Goal: Task Accomplishment & Management: Use online tool/utility

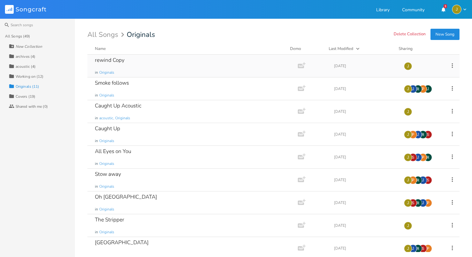
click at [120, 62] on div "rewind Copy" at bounding box center [110, 59] width 30 height 5
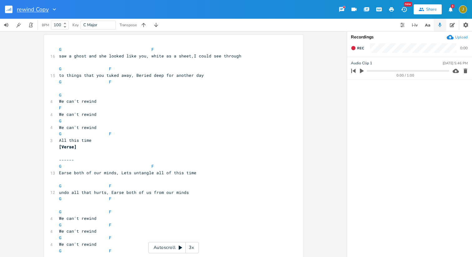
click at [39, 11] on input "rewind Copy" at bounding box center [33, 10] width 32 height 6
click at [13, 8] on button "button" at bounding box center [11, 9] width 12 height 15
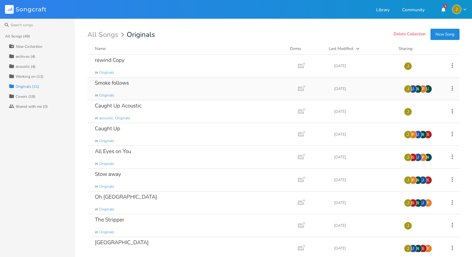
click at [110, 84] on div "Smoke follows" at bounding box center [112, 82] width 34 height 5
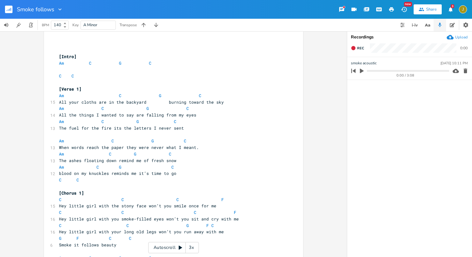
scroll to position [65, 0]
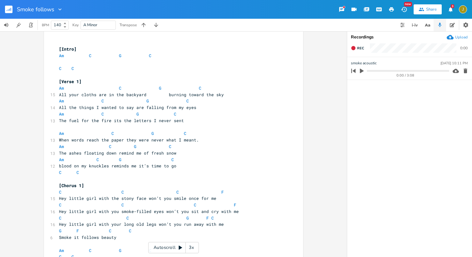
click at [180, 249] on icon at bounding box center [180, 247] width 5 height 5
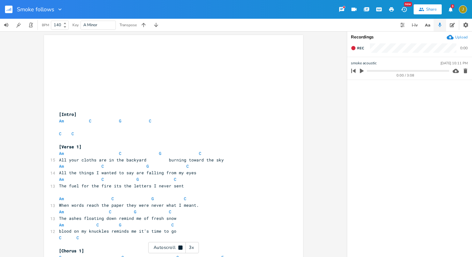
scroll to position [0, 0]
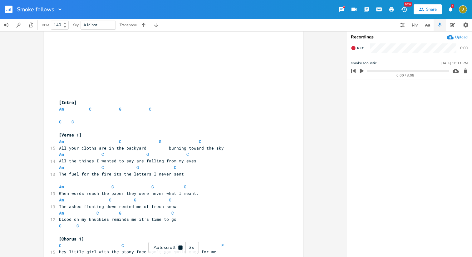
click at [192, 247] on div "3x" at bounding box center [191, 247] width 11 height 11
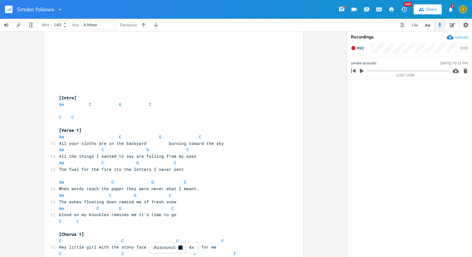
click at [195, 248] on div "4x" at bounding box center [191, 247] width 11 height 11
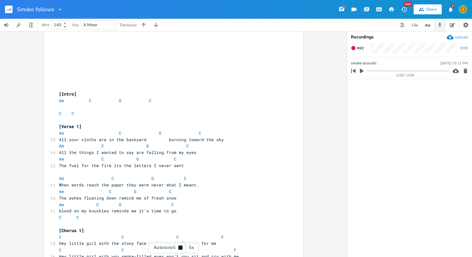
click at [195, 248] on div "5x" at bounding box center [191, 247] width 11 height 11
click at [195, 248] on div "1x" at bounding box center [191, 247] width 11 height 11
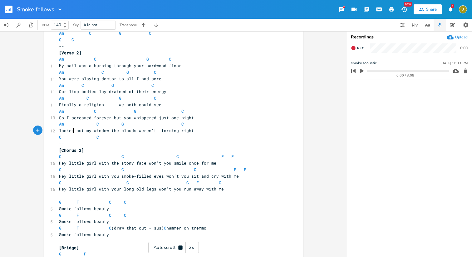
click at [72, 132] on span "looked out my window the clouds weren't forming right" at bounding box center [126, 131] width 135 height 6
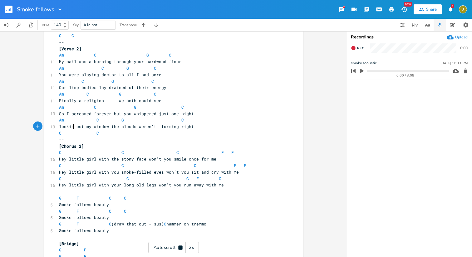
scroll to position [300, 0]
type textarea "ing"
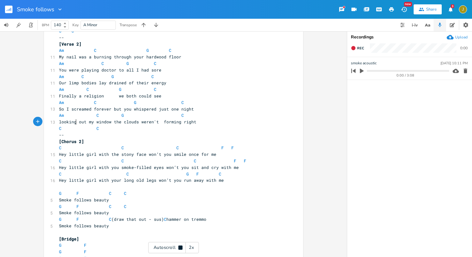
click at [90, 122] on span "looking out my window the clouds weren't forming right" at bounding box center [127, 122] width 137 height 6
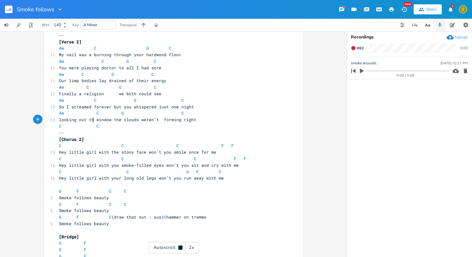
scroll to position [0, 7]
type textarea "that"
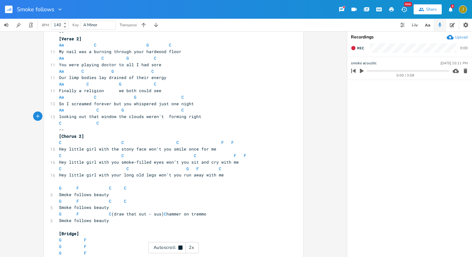
click at [123, 117] on span "looking out that window the clouds weren't forming right" at bounding box center [130, 117] width 142 height 6
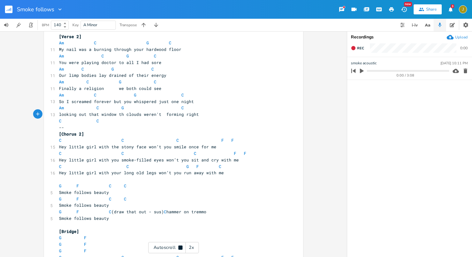
scroll to position [312, 0]
type textarea "ose"
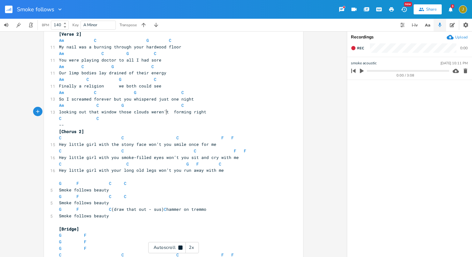
click at [165, 112] on span "looking out that window those clouds weren't forming right" at bounding box center [132, 112] width 147 height 6
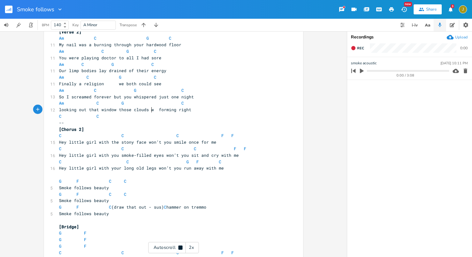
scroll to position [317, 0]
type textarea "ar"
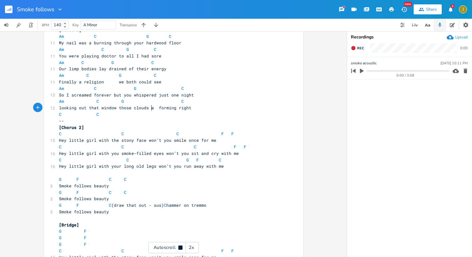
scroll to position [318, 0]
type textarea "are"
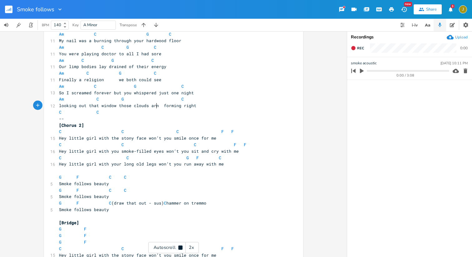
scroll to position [321, 0]
type textarea "nt"
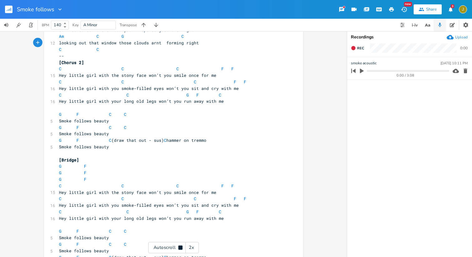
click at [253, 120] on pre "Smoke follows beauty" at bounding box center [170, 121] width 225 height 7
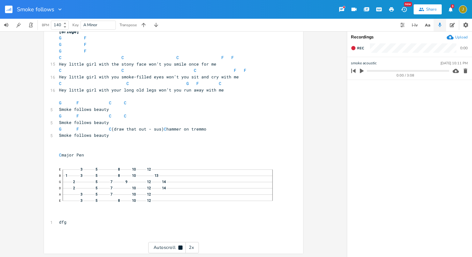
scroll to position [512, 0]
click at [354, 49] on icon "button" at bounding box center [353, 48] width 4 height 4
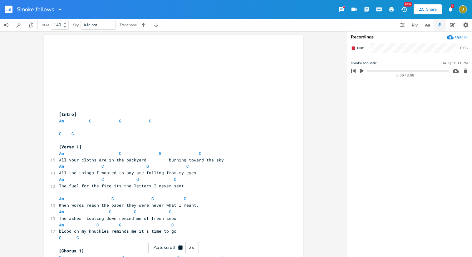
scroll to position [0, 0]
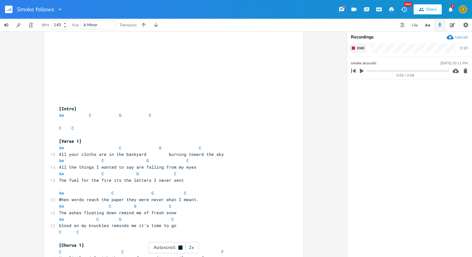
click at [355, 50] on icon "button" at bounding box center [353, 48] width 5 height 5
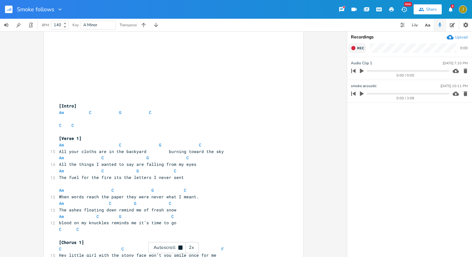
click at [353, 48] on icon "button" at bounding box center [353, 48] width 4 height 4
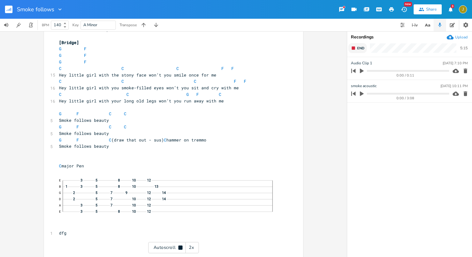
click at [353, 49] on rect "button" at bounding box center [353, 48] width 3 height 3
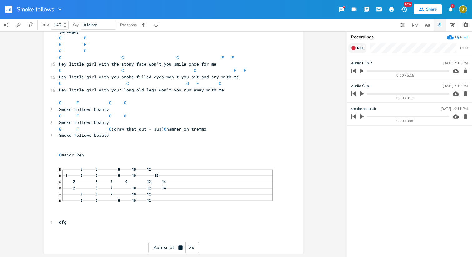
scroll to position [512, 0]
click at [361, 71] on icon "button" at bounding box center [362, 71] width 4 height 5
click at [363, 72] on icon "button" at bounding box center [362, 71] width 4 height 4
click at [11, 10] on icon "button" at bounding box center [11, 9] width 1 height 3
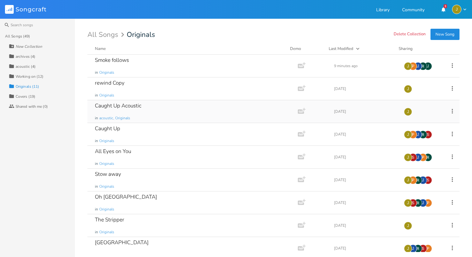
click at [117, 106] on div "Caught Up Acoustic" at bounding box center [118, 105] width 47 height 5
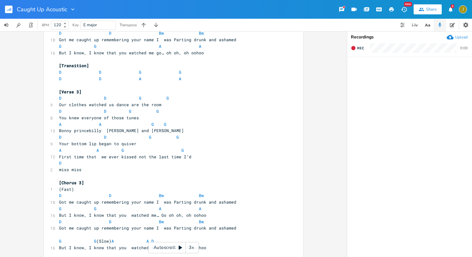
scroll to position [366, 0]
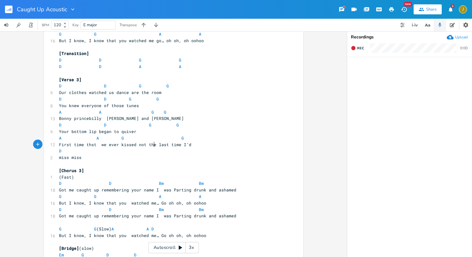
click at [152, 145] on span "First time thst we ever kissed not the last time I’d" at bounding box center [125, 145] width 132 height 6
type textarea "that a time I'm goping"
type textarea "ing to"
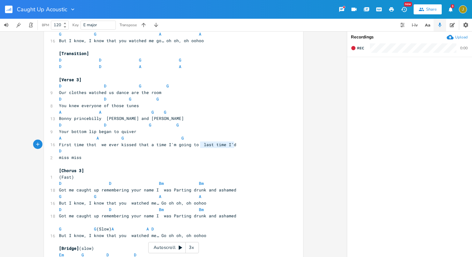
type textarea "last time I’d"
drag, startPoint x: 232, startPoint y: 145, endPoint x: 197, endPoint y: 143, distance: 34.7
click at [197, 143] on span "First time thst we ever kissed that a time I'm going to last time I’d" at bounding box center [147, 145] width 177 height 6
click at [132, 92] on span "Our clothes watched us dance are the room" at bounding box center [110, 93] width 102 height 6
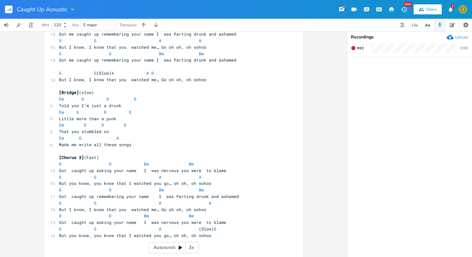
scroll to position [529, 0]
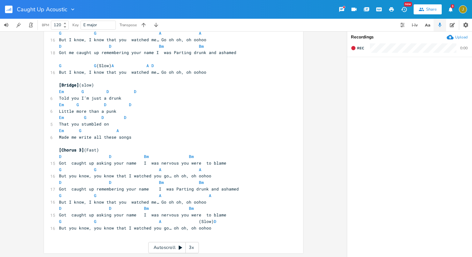
type textarea "my"
click at [11, 12] on rect "button" at bounding box center [8, 9] width 7 height 7
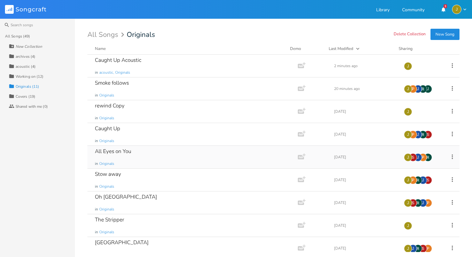
click at [131, 153] on div "All Eyes on You" at bounding box center [113, 151] width 36 height 5
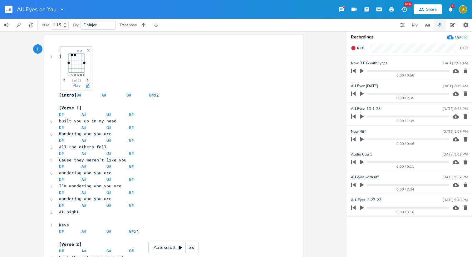
click at [76, 96] on span "D#" at bounding box center [78, 95] width 5 height 6
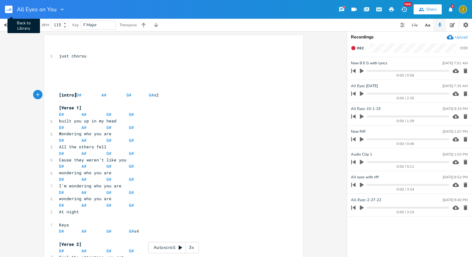
click at [11, 11] on rect "button" at bounding box center [8, 9] width 7 height 7
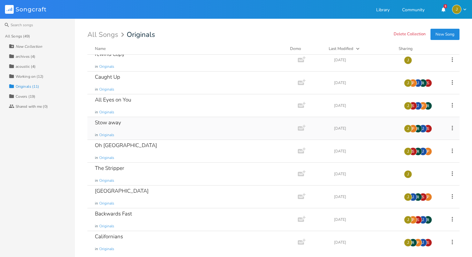
scroll to position [53, 0]
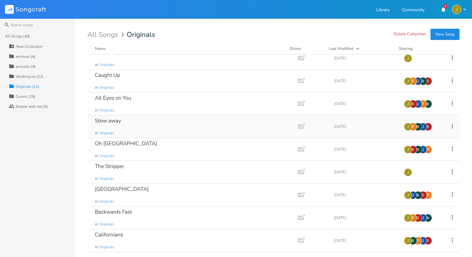
click at [121, 123] on div "Stow away" at bounding box center [108, 120] width 26 height 5
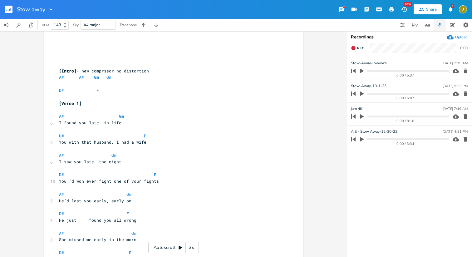
scroll to position [32, 0]
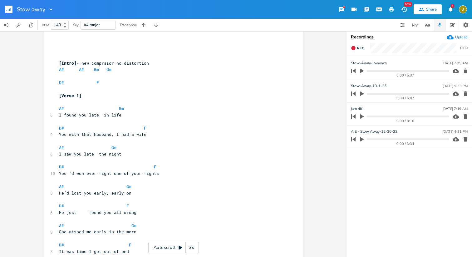
click at [11, 11] on rect "button" at bounding box center [8, 9] width 7 height 7
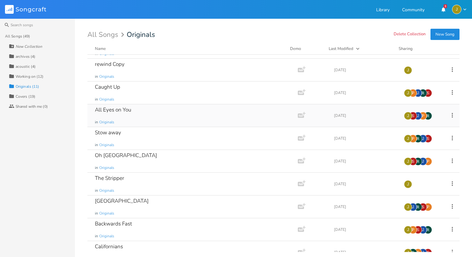
scroll to position [53, 0]
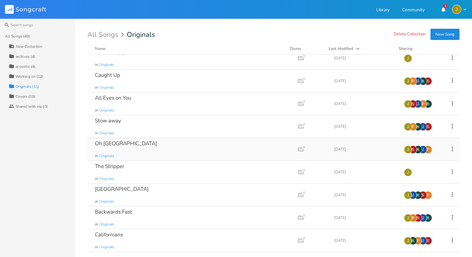
click at [120, 144] on div "Oh Mexico in Originals" at bounding box center [191, 149] width 193 height 22
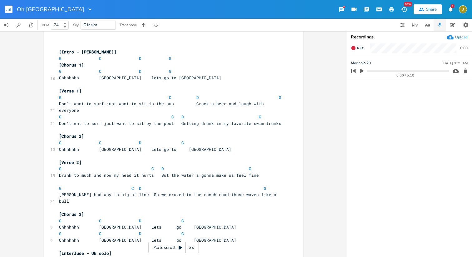
scroll to position [96, 0]
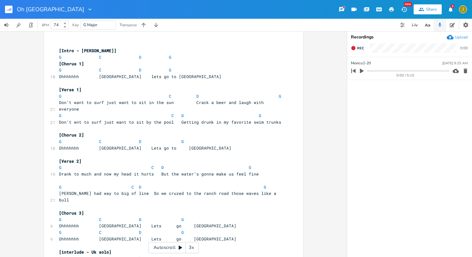
click at [361, 72] on icon "button" at bounding box center [362, 71] width 6 height 6
click at [180, 246] on icon at bounding box center [180, 247] width 5 height 5
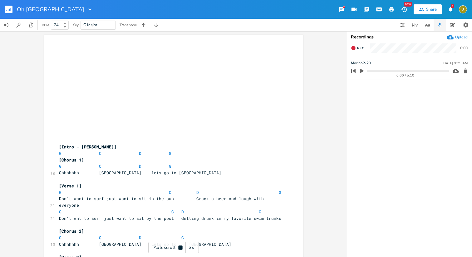
scroll to position [0, 0]
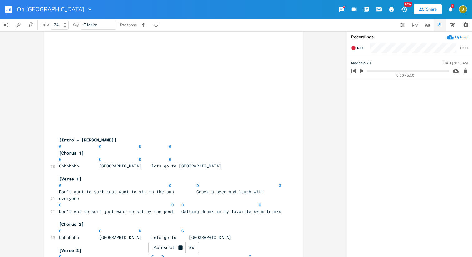
click at [193, 251] on div "3x" at bounding box center [191, 247] width 11 height 11
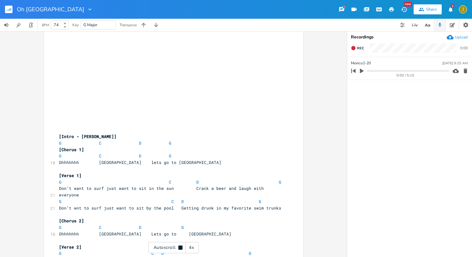
click at [193, 250] on div "4x" at bounding box center [191, 247] width 11 height 11
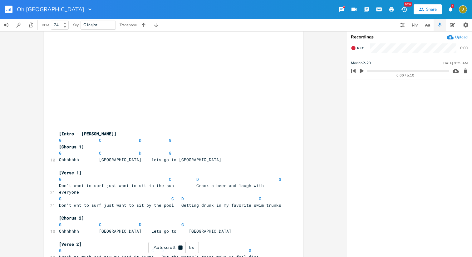
click at [193, 250] on div "5x" at bounding box center [191, 247] width 11 height 11
click at [193, 250] on div "1x" at bounding box center [191, 247] width 11 height 11
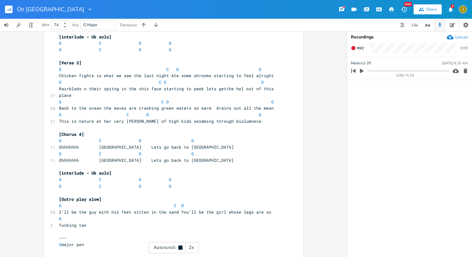
scroll to position [312, 0]
